Goal: Navigation & Orientation: Find specific page/section

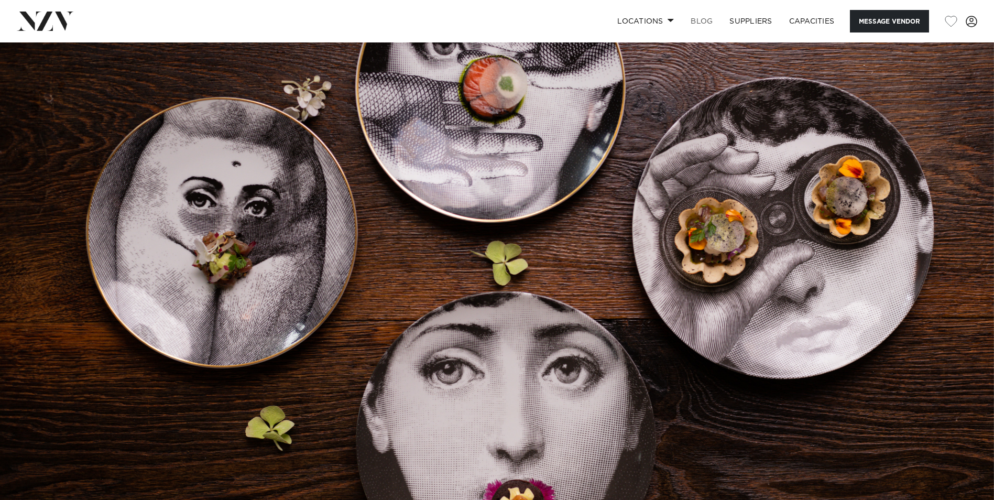
click at [698, 24] on link "BLOG" at bounding box center [701, 21] width 39 height 23
click at [755, 19] on link "SUPPLIERS" at bounding box center [750, 21] width 59 height 23
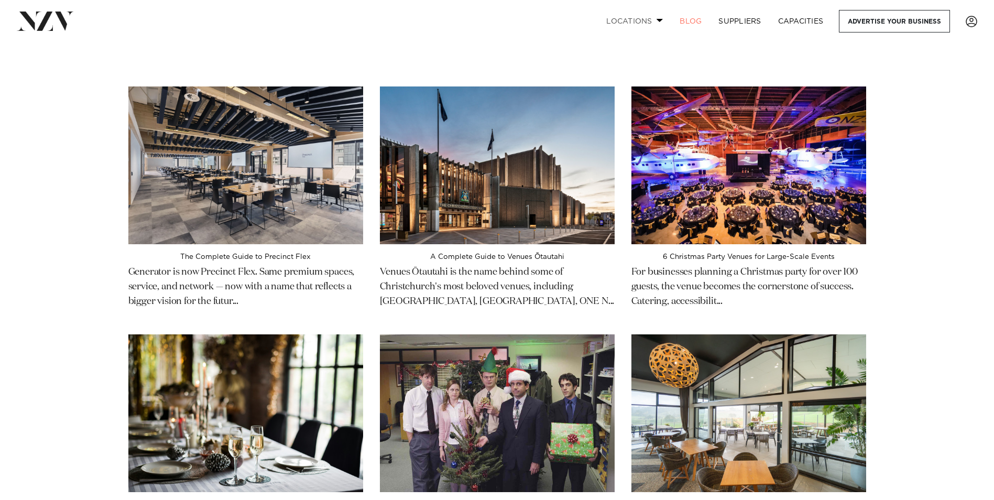
click at [654, 19] on link "Locations" at bounding box center [634, 21] width 73 height 23
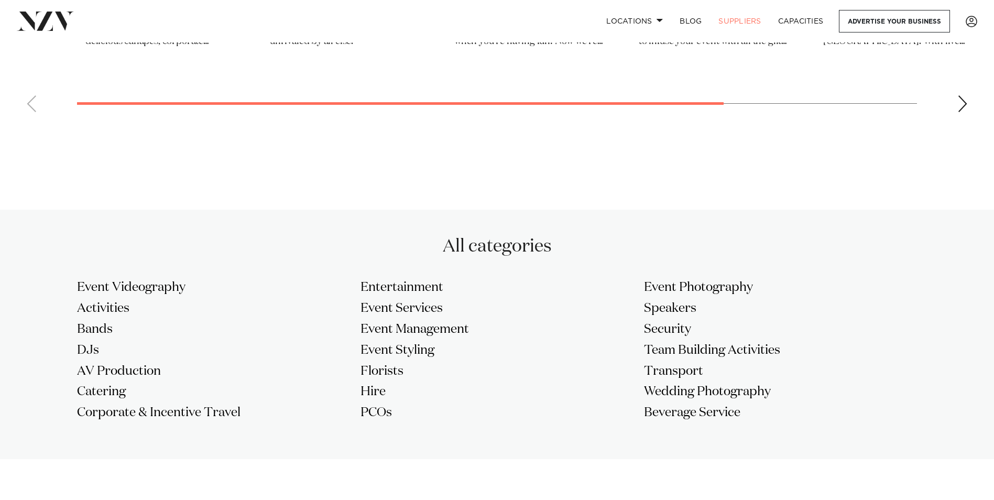
scroll to position [733, 0]
